Goal: Information Seeking & Learning: Learn about a topic

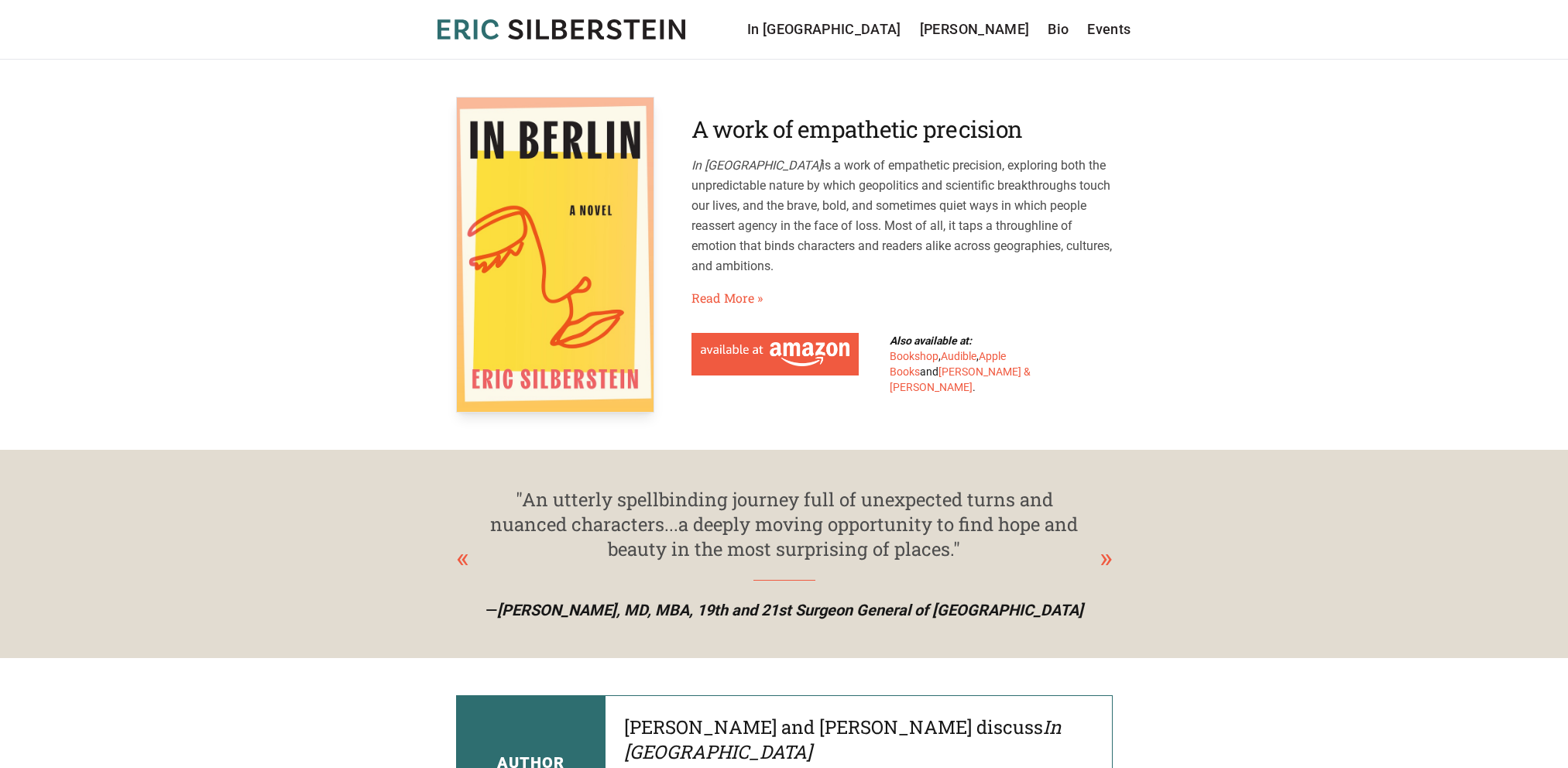
click at [734, 222] on p "In Berlin is a work of empathetic precision, exploring both the unpredictable n…" at bounding box center [902, 215] width 421 height 120
click at [730, 292] on link "Read More »" at bounding box center [726, 298] width 71 height 18
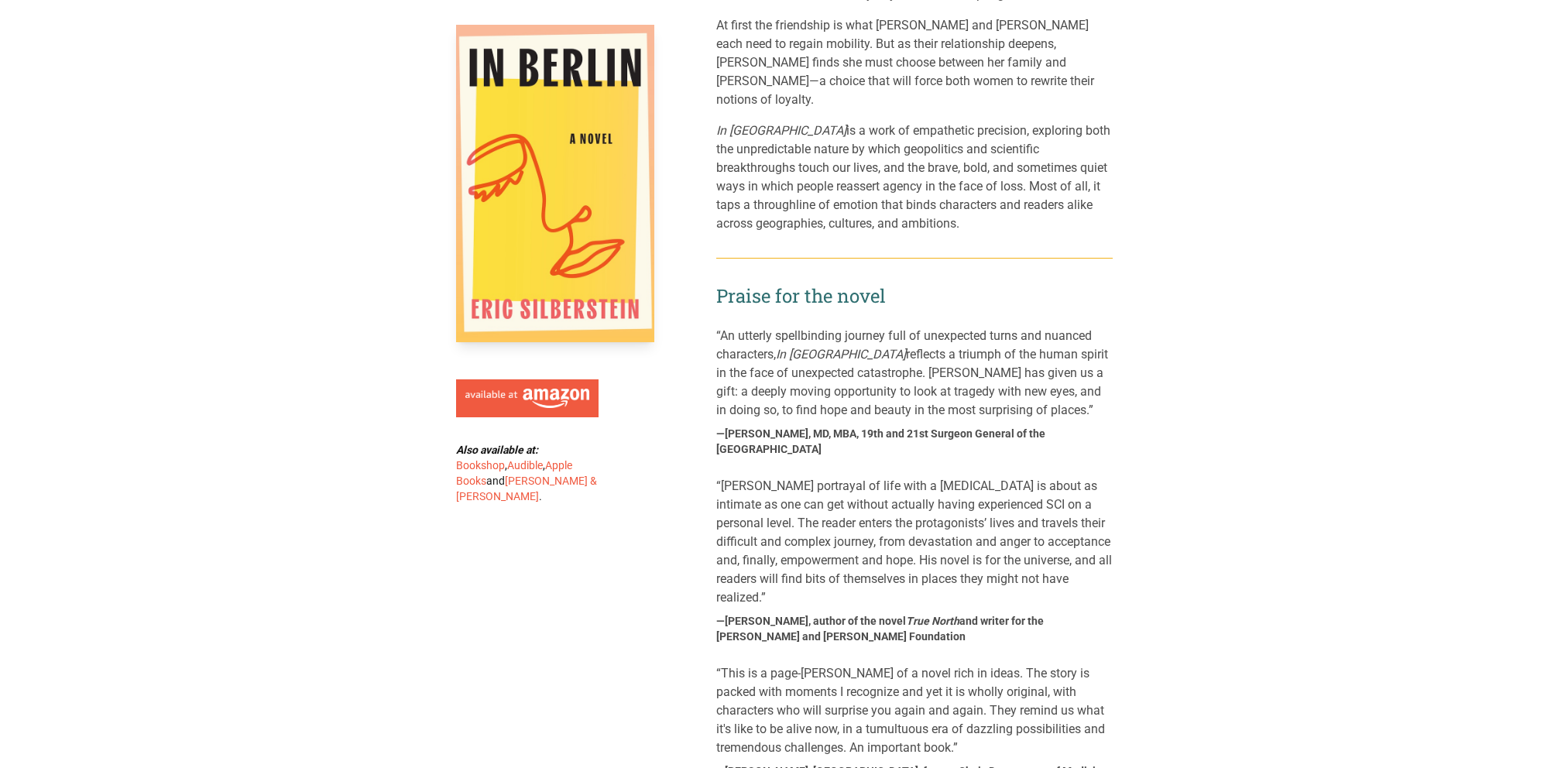
scroll to position [588, 0]
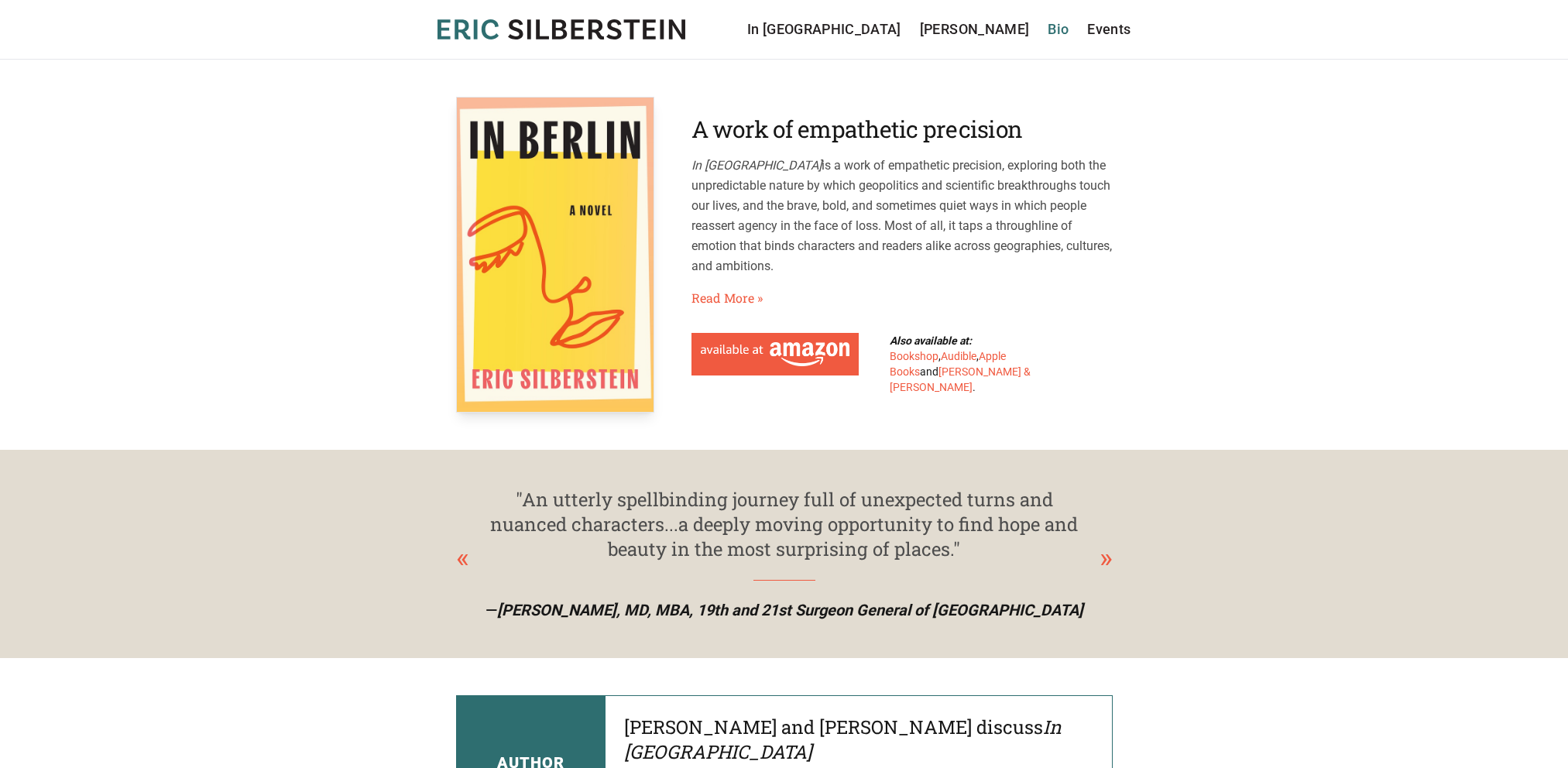
click at [1052, 27] on link "Bio" at bounding box center [1057, 29] width 21 height 22
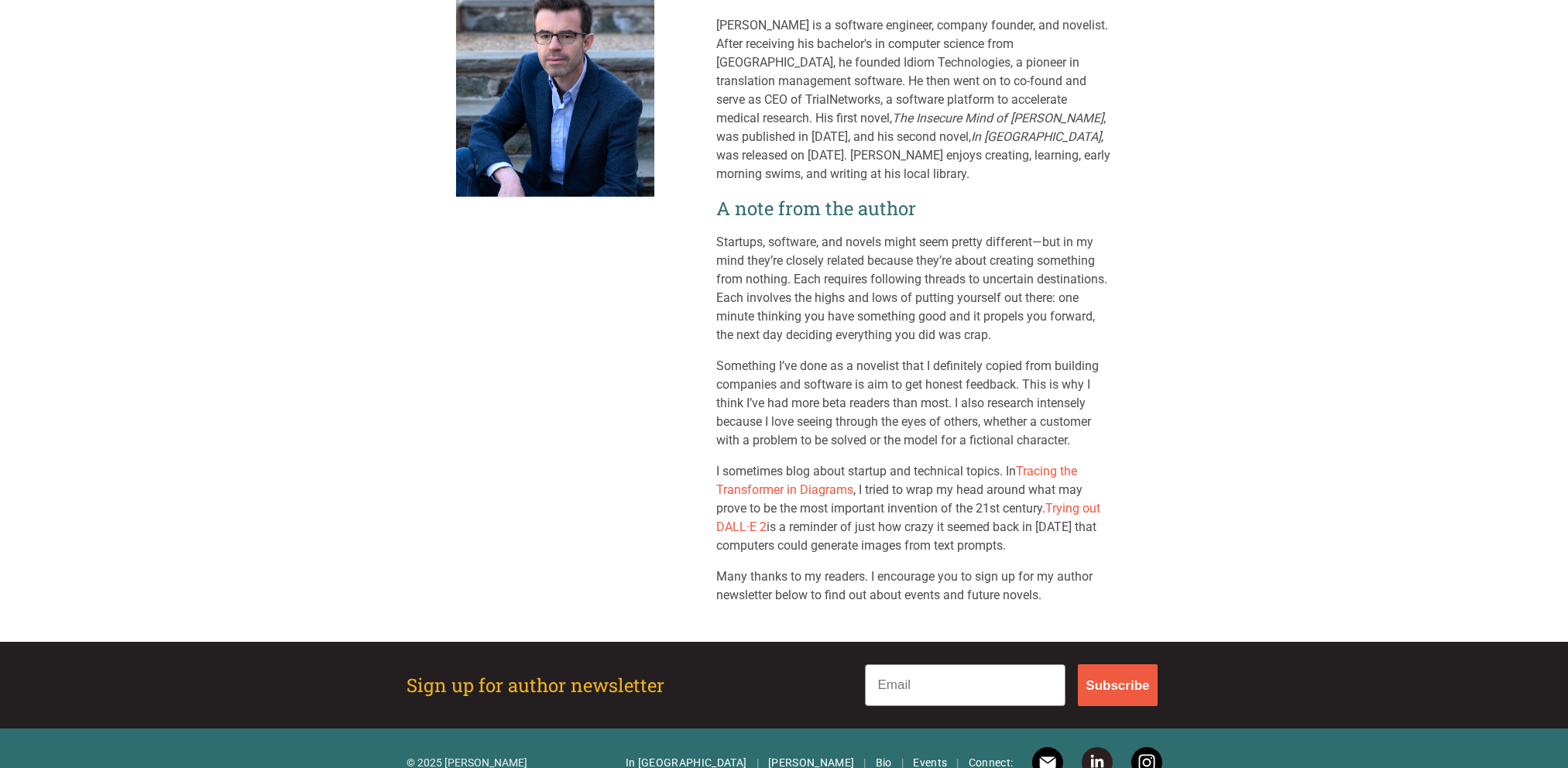
scroll to position [153, 0]
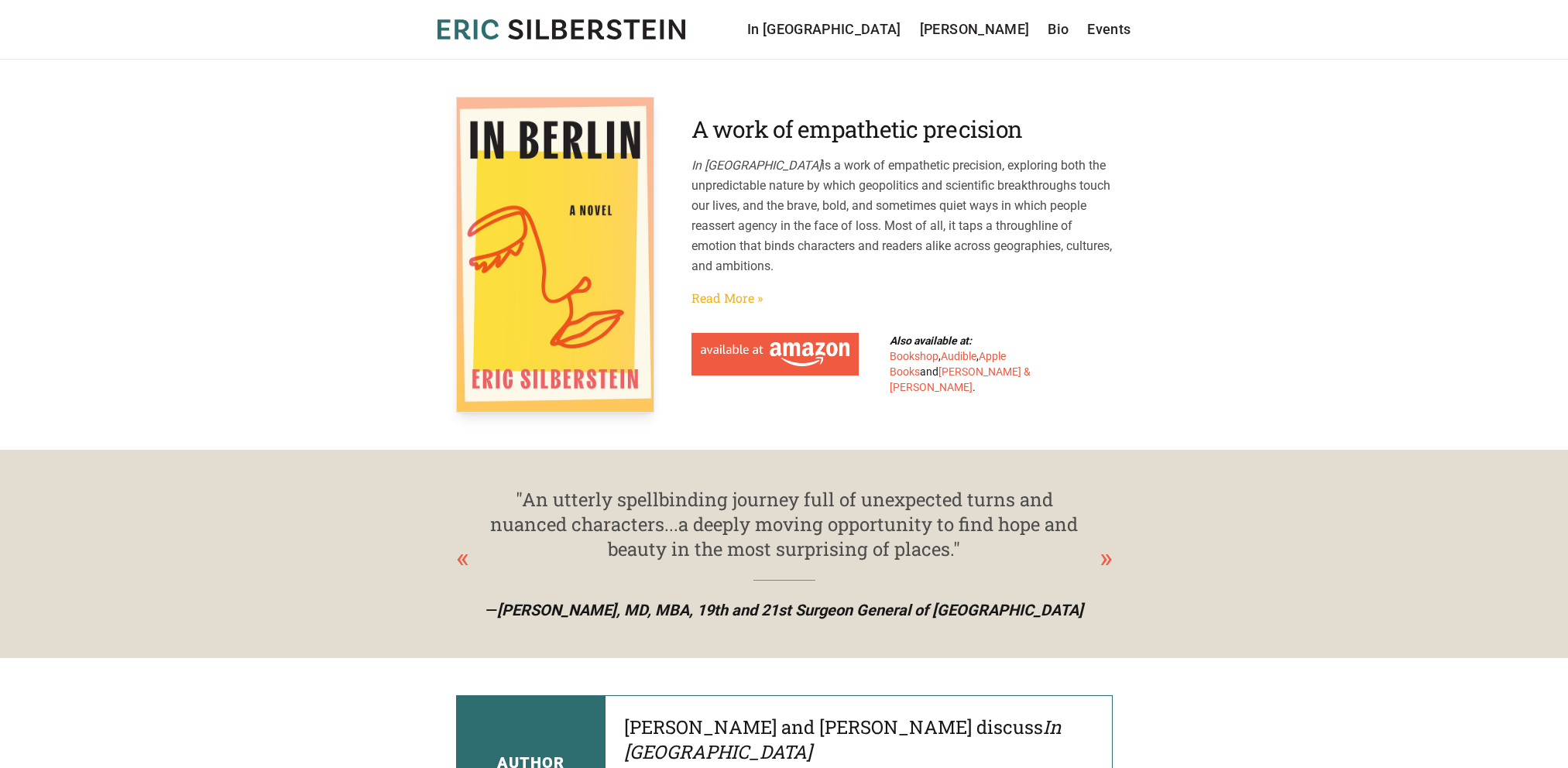
click at [741, 295] on link "Read More »" at bounding box center [726, 298] width 71 height 18
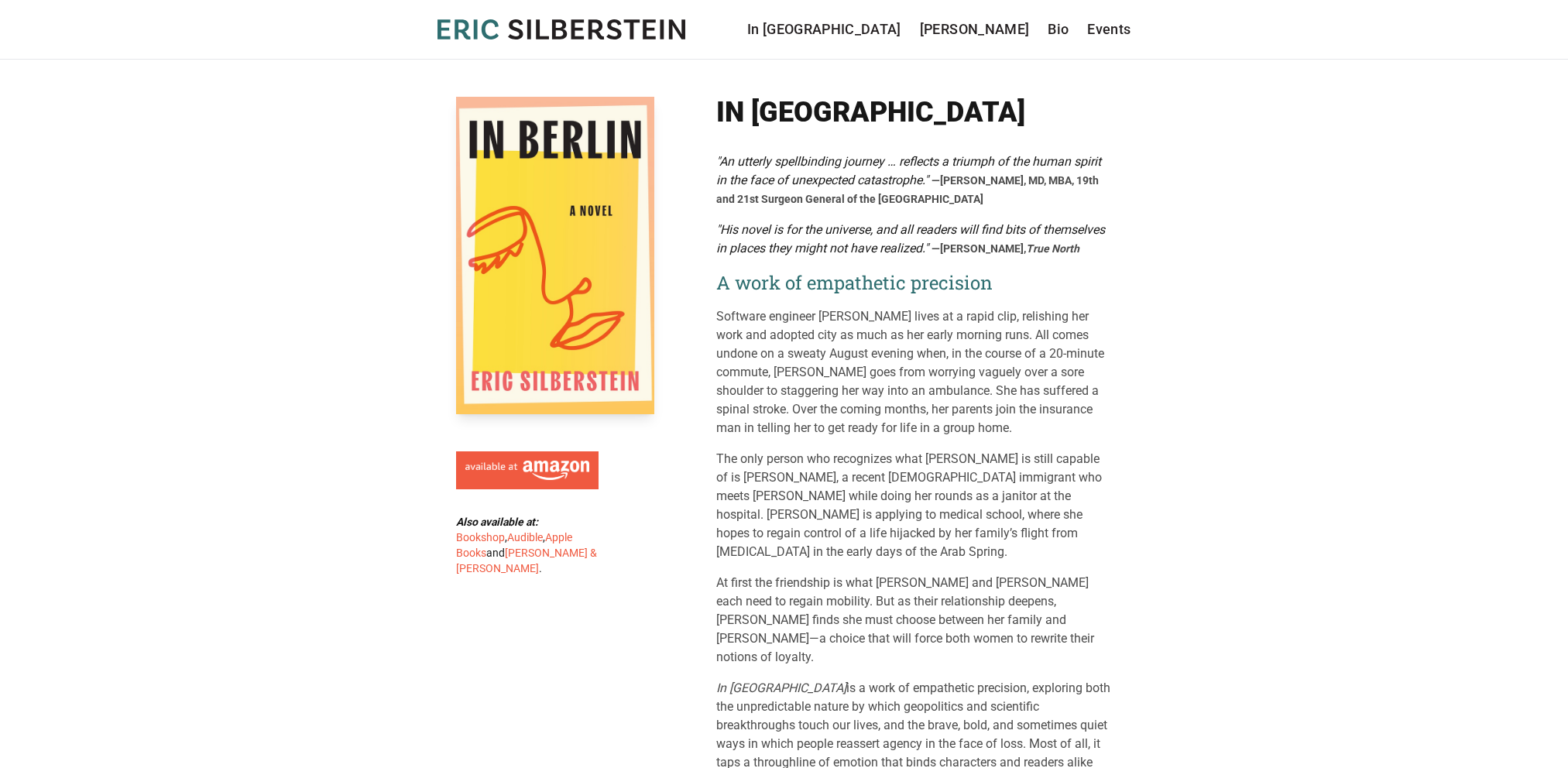
click at [907, 427] on p "Software engineer [PERSON_NAME] lives at a rapid clip, relishing her work and a…" at bounding box center [914, 372] width 397 height 130
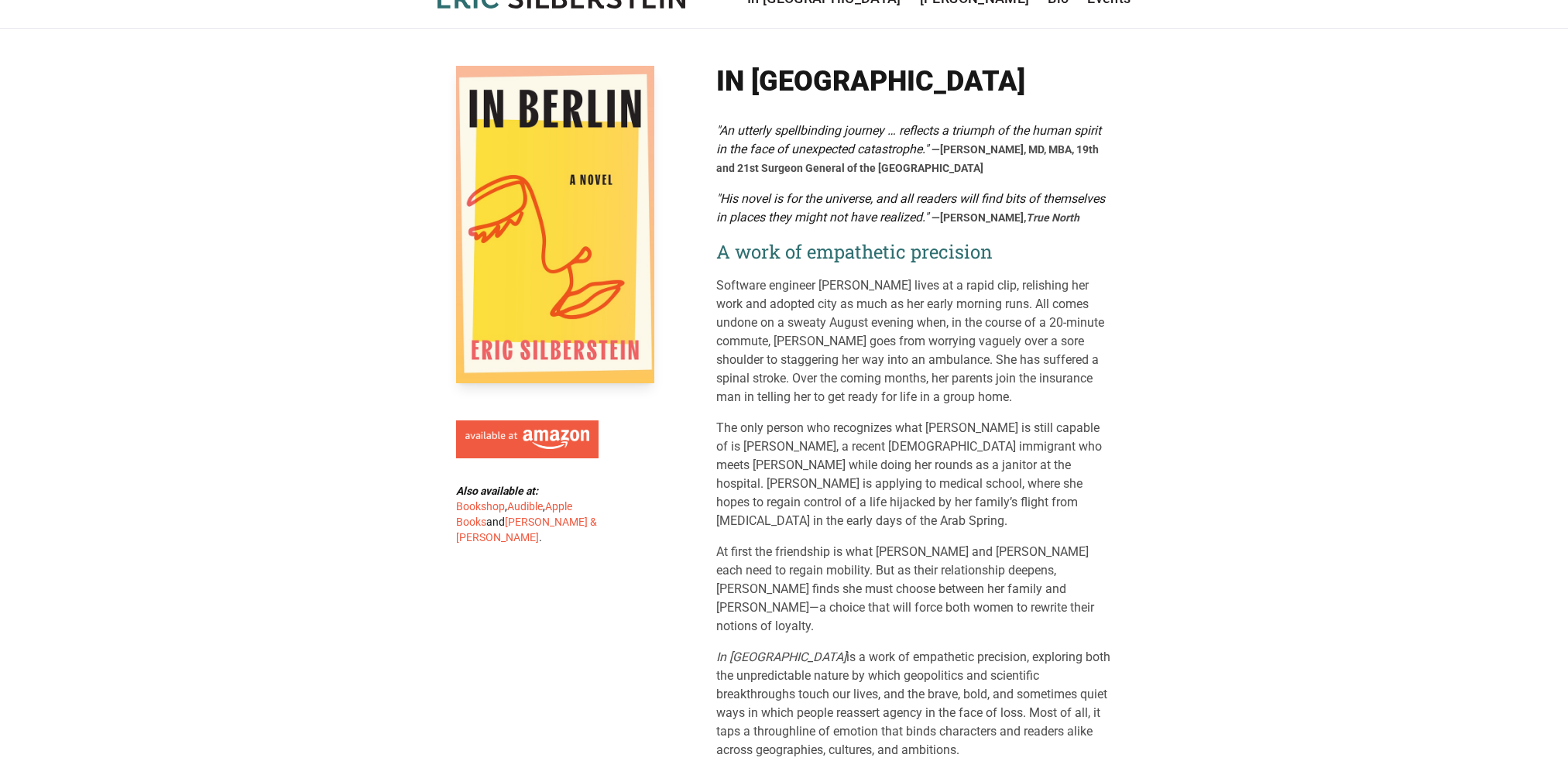
scroll to position [62, 0]
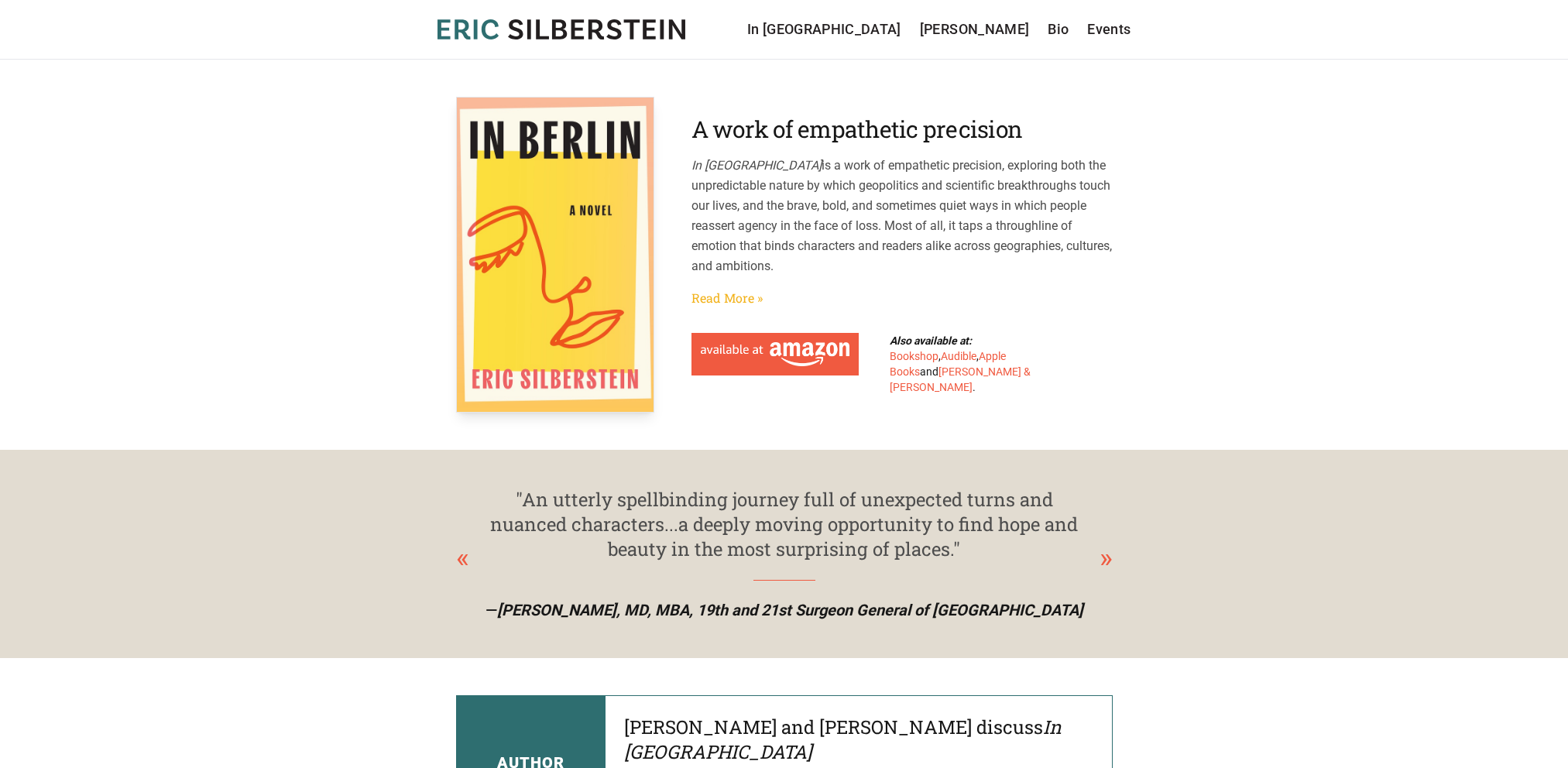
click at [731, 299] on link "Read More »" at bounding box center [726, 298] width 71 height 18
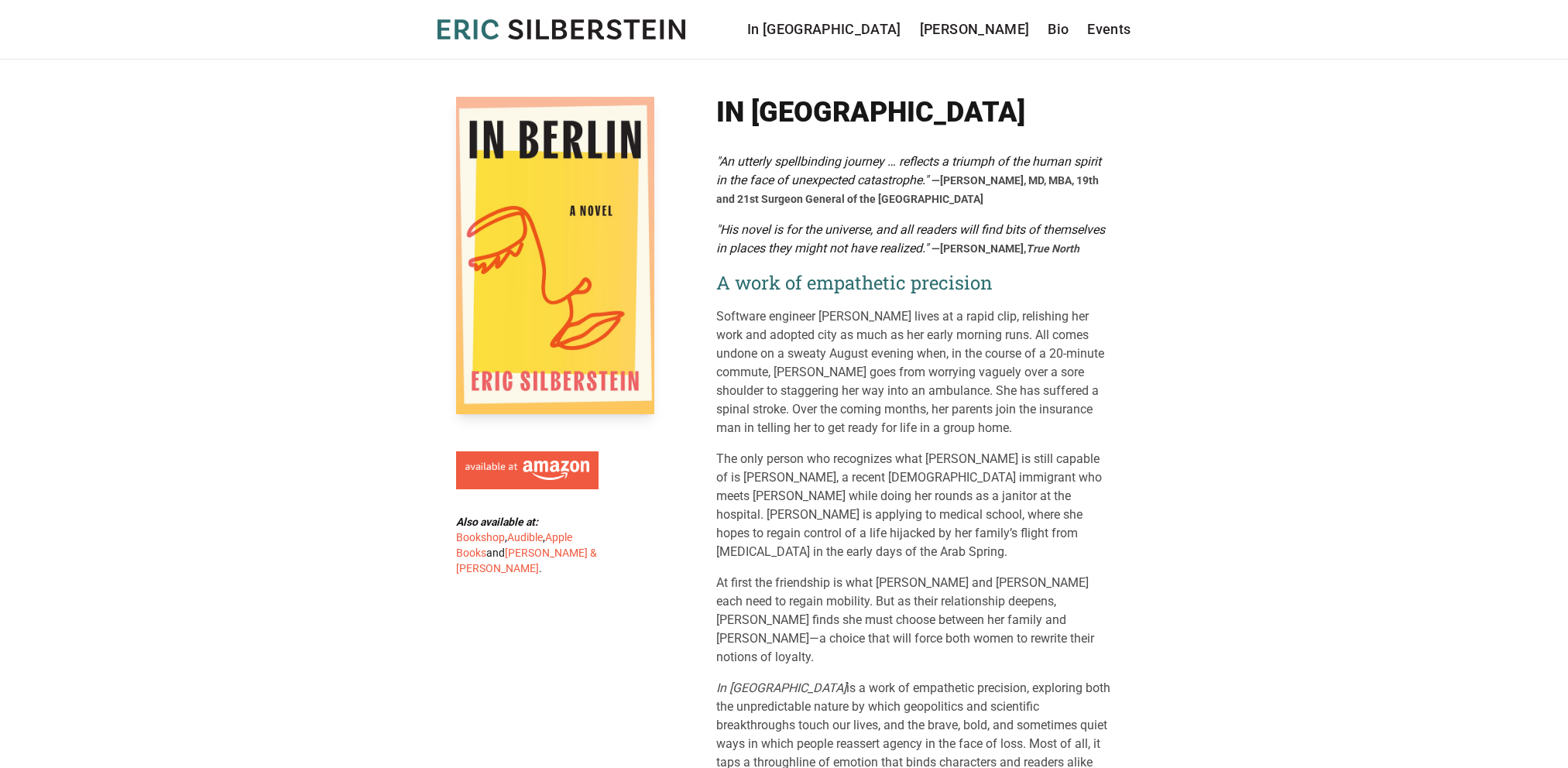
click at [778, 342] on p "Software engineer [PERSON_NAME] lives at a rapid clip, relishing her work and a…" at bounding box center [914, 372] width 397 height 130
click at [792, 350] on p "Software engineer [PERSON_NAME] lives at a rapid clip, relishing her work and a…" at bounding box center [914, 372] width 397 height 130
click at [821, 361] on p "Software engineer [PERSON_NAME] lives at a rapid clip, relishing her work and a…" at bounding box center [914, 372] width 397 height 130
click at [825, 394] on p "Software engineer [PERSON_NAME] lives at a rapid clip, relishing her work and a…" at bounding box center [914, 372] width 397 height 130
click at [824, 424] on p "Software engineer [PERSON_NAME] lives at a rapid clip, relishing her work and a…" at bounding box center [914, 372] width 397 height 130
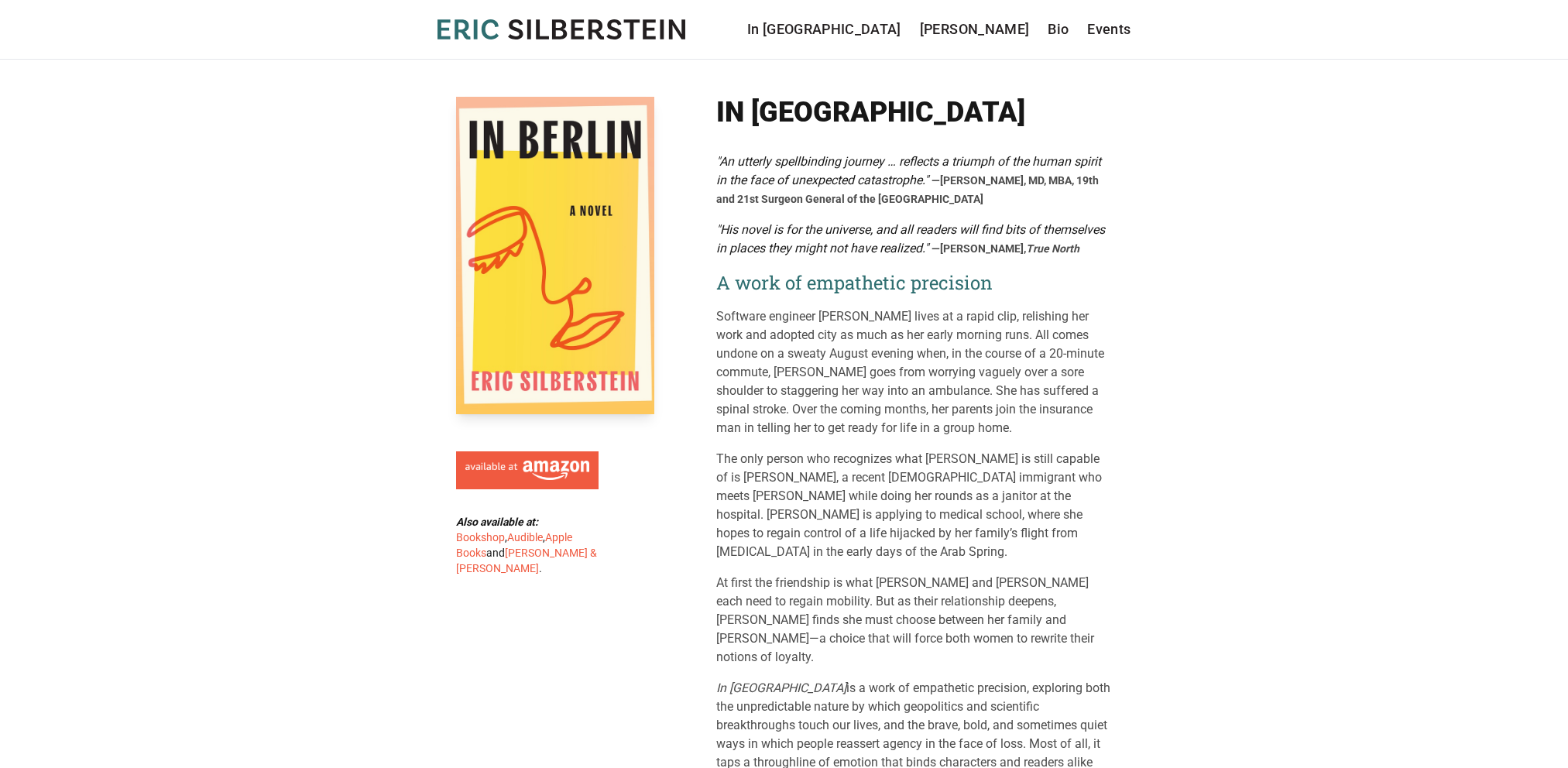
click at [825, 429] on p "Software engineer [PERSON_NAME] lives at a rapid clip, relishing her work and a…" at bounding box center [914, 372] width 397 height 130
click at [833, 679] on p "In Berlin is a work of empathetic precision, exploring both the unpredictable n…" at bounding box center [914, 734] width 397 height 111
click at [835, 680] on p "In Berlin is a work of empathetic precision, exploring both the unpredictable n…" at bounding box center [914, 734] width 397 height 111
